Goal: Contribute content: Add original content to the website for others to see

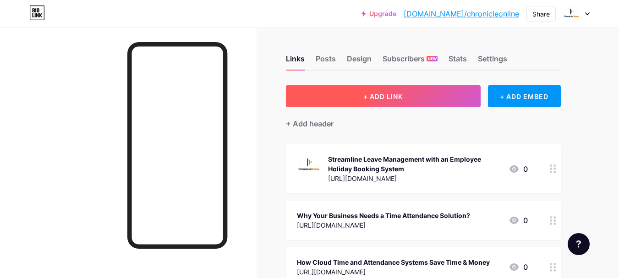
click at [351, 99] on button "+ ADD LINK" at bounding box center [383, 96] width 195 height 22
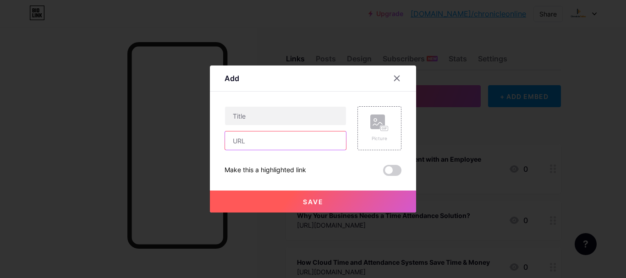
click at [256, 145] on input "text" at bounding box center [285, 140] width 121 height 18
paste input "[URL][DOMAIN_NAME]"
type input "[URL][DOMAIN_NAME]"
click at [263, 126] on div "[URL][DOMAIN_NAME]" at bounding box center [286, 128] width 122 height 44
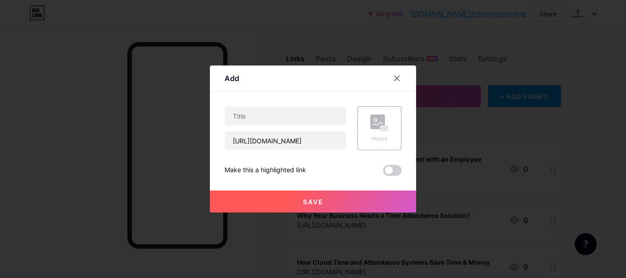
scroll to position [0, 0]
click at [263, 115] on input "text" at bounding box center [285, 116] width 121 height 18
paste input "How Workforce Management Software Can Boost Efficiency and Productivity"
type input "How Workforce Management Software Can Boost Efficiency and Productivity"
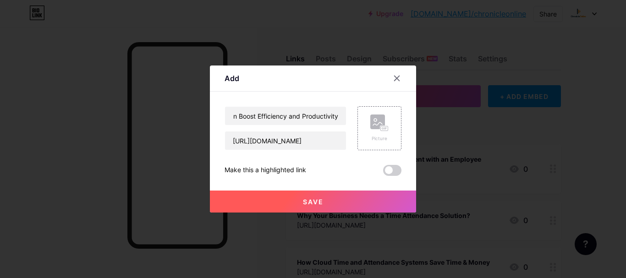
click at [296, 207] on button "Save" at bounding box center [313, 202] width 206 height 22
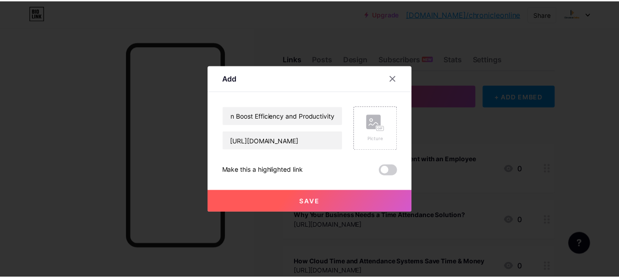
scroll to position [0, 0]
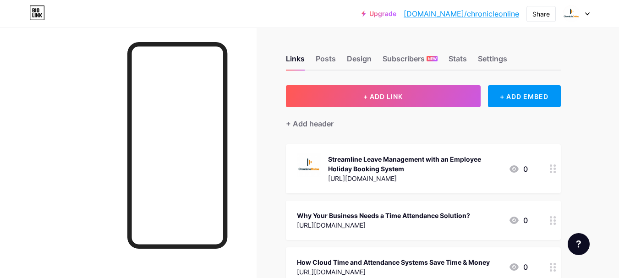
click at [498, 19] on link "[DOMAIN_NAME]/chronicleonline" at bounding box center [461, 13] width 115 height 11
